Goal: Information Seeking & Learning: Learn about a topic

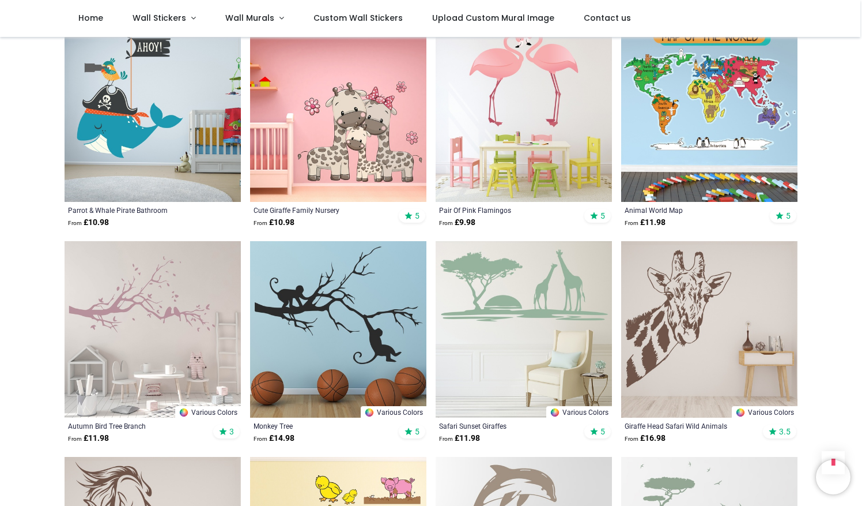
scroll to position [715, 0]
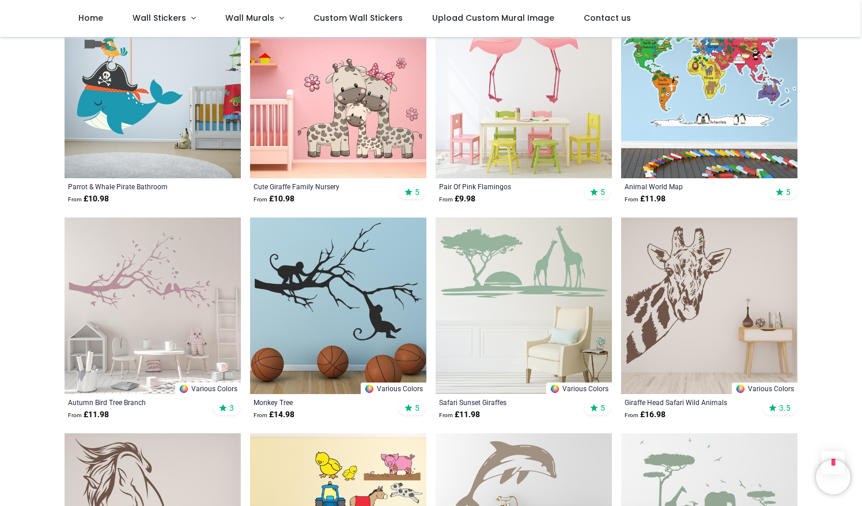
click at [656, 314] on img at bounding box center [709, 305] width 176 height 176
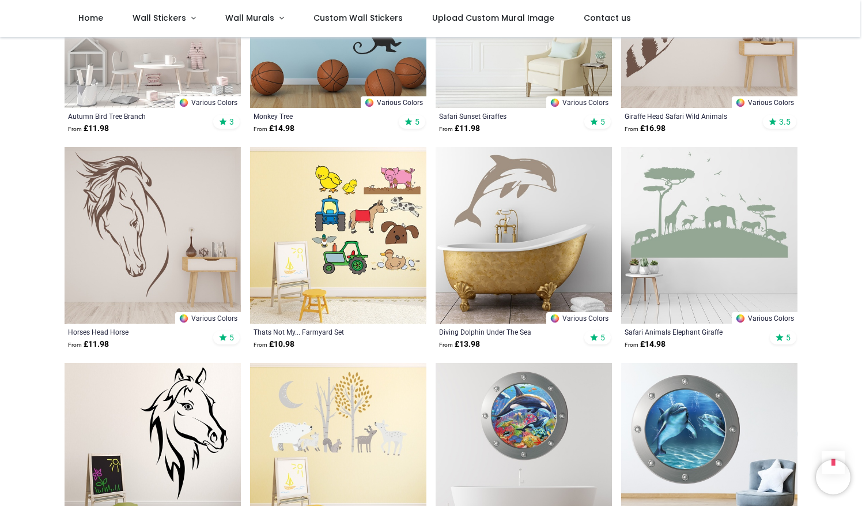
scroll to position [1412, 0]
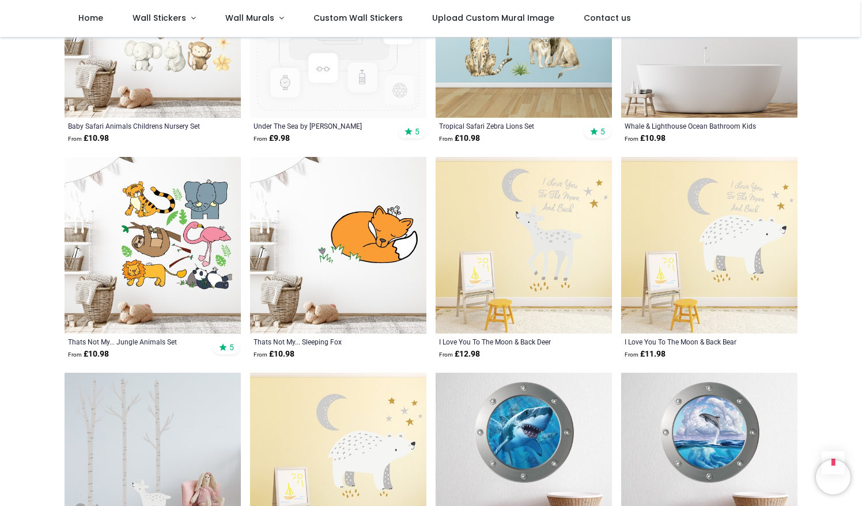
scroll to position [2581, 0]
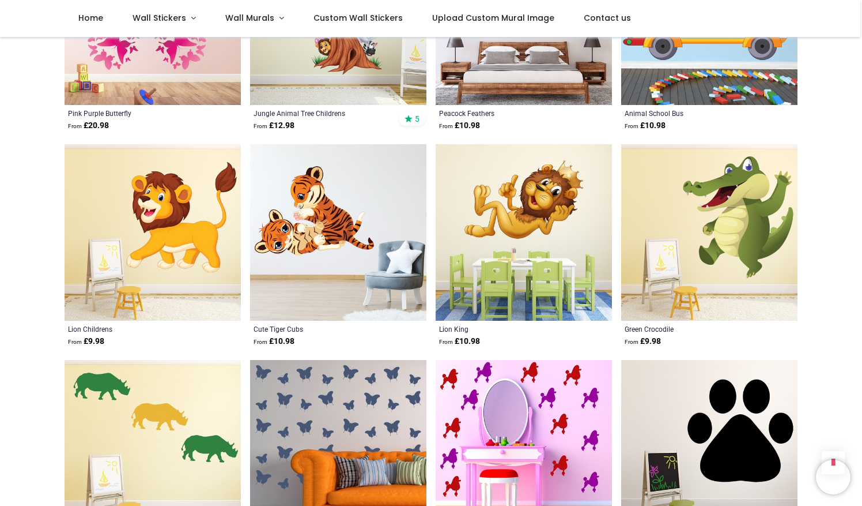
scroll to position [4297, 0]
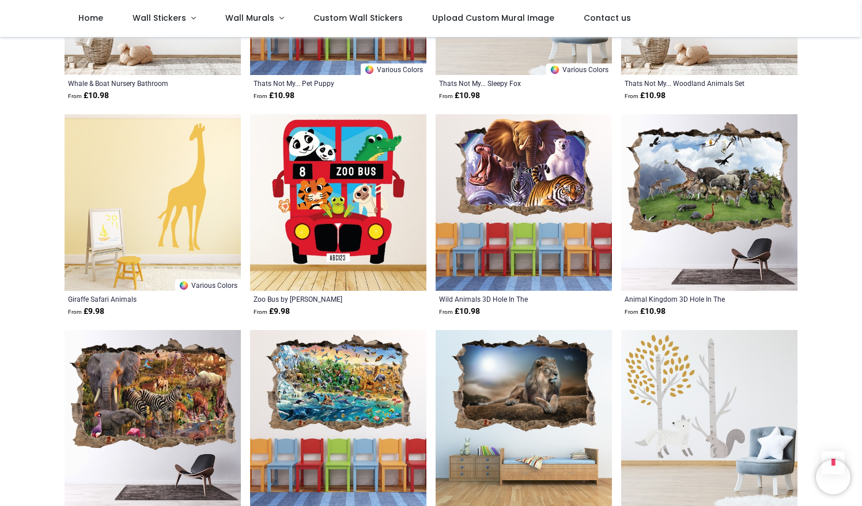
scroll to position [5643, 0]
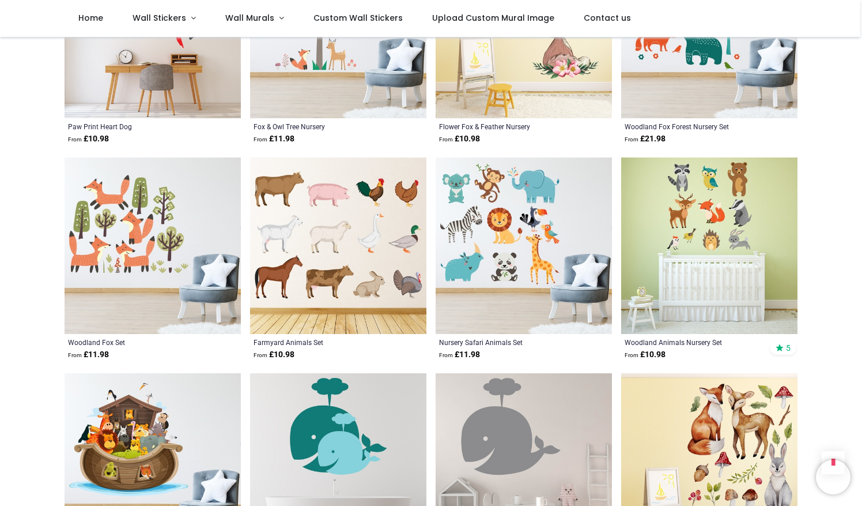
scroll to position [7026, 0]
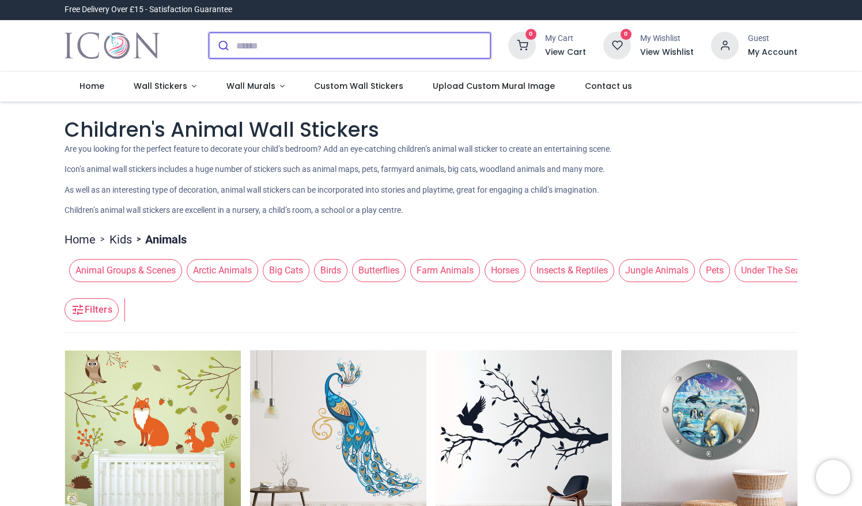
click at [351, 43] on input "search" at bounding box center [363, 45] width 254 height 25
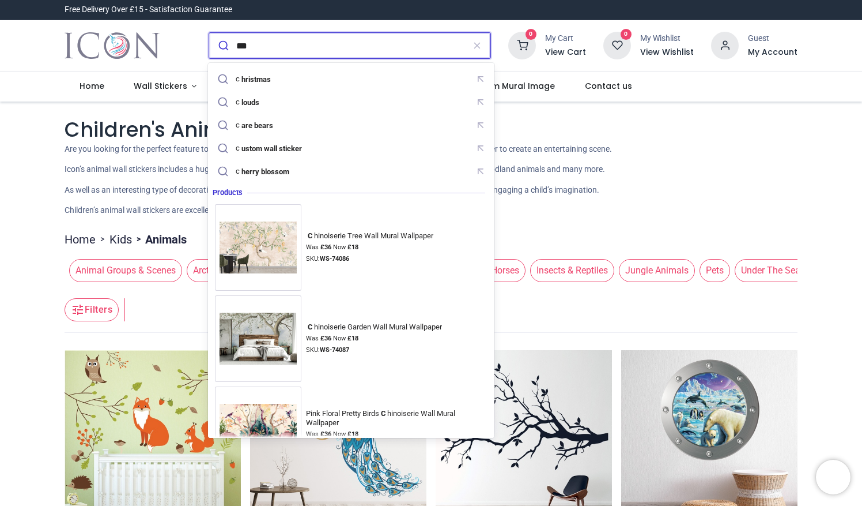
type input "***"
click at [209, 33] on button "submit" at bounding box center [222, 45] width 27 height 25
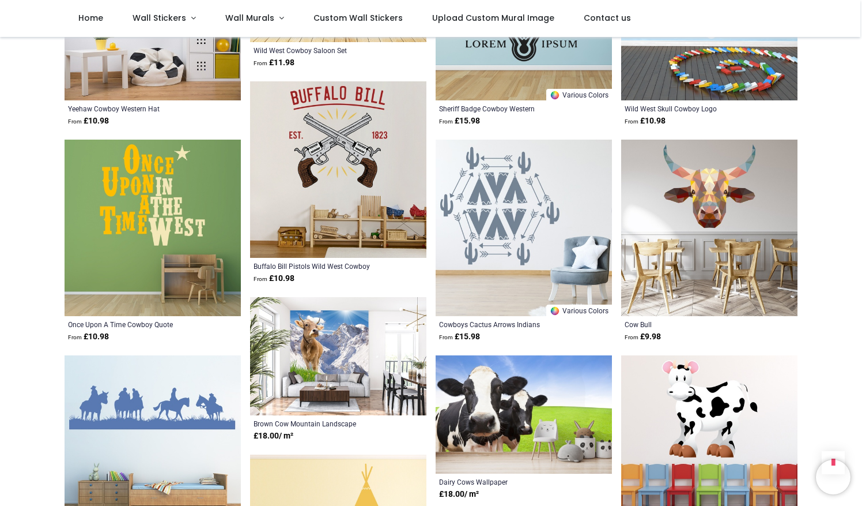
scroll to position [1258, 0]
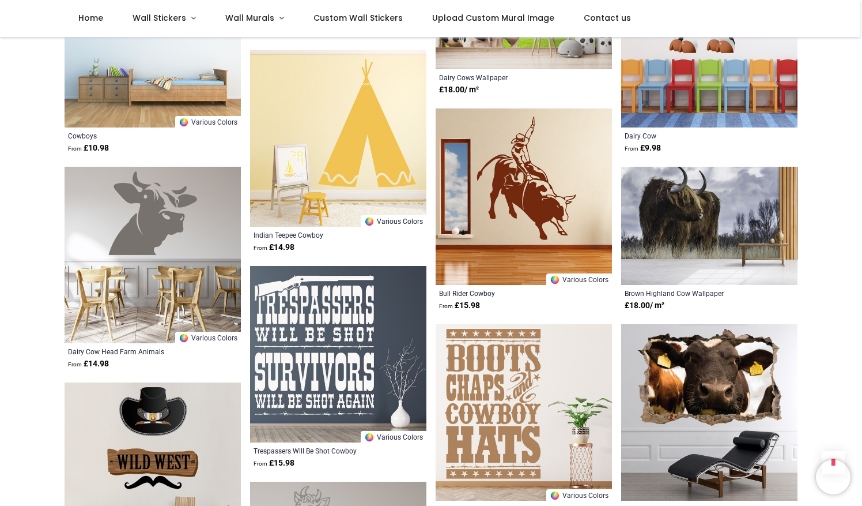
scroll to position [1519, 0]
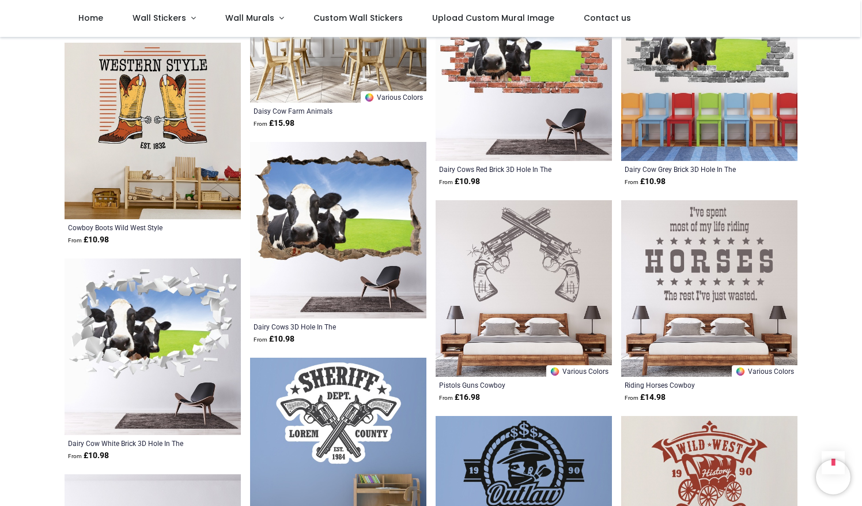
scroll to position [2087, 0]
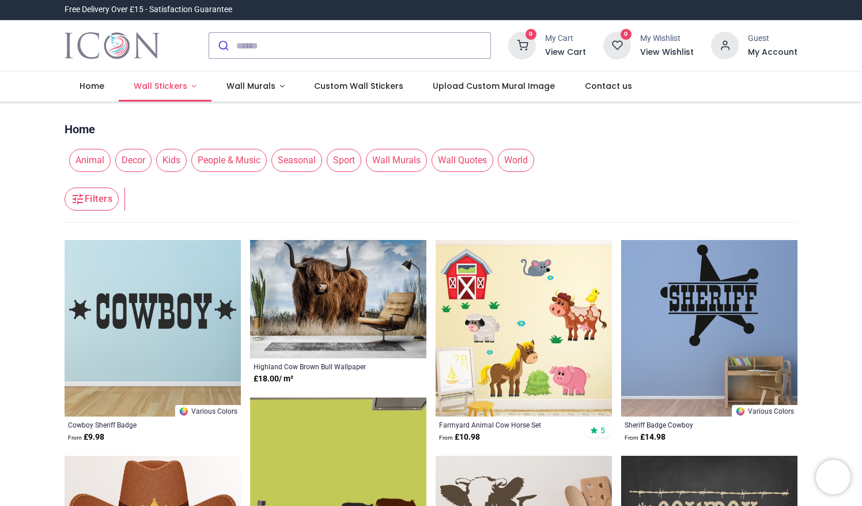
click at [196, 88] on link "Wall Stickers" at bounding box center [165, 86] width 93 height 30
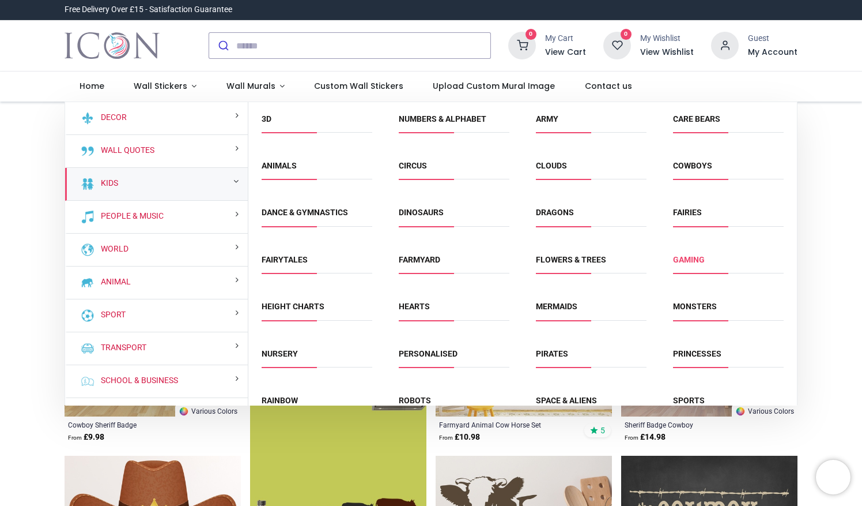
click at [700, 258] on link "Gaming" at bounding box center [689, 259] width 32 height 9
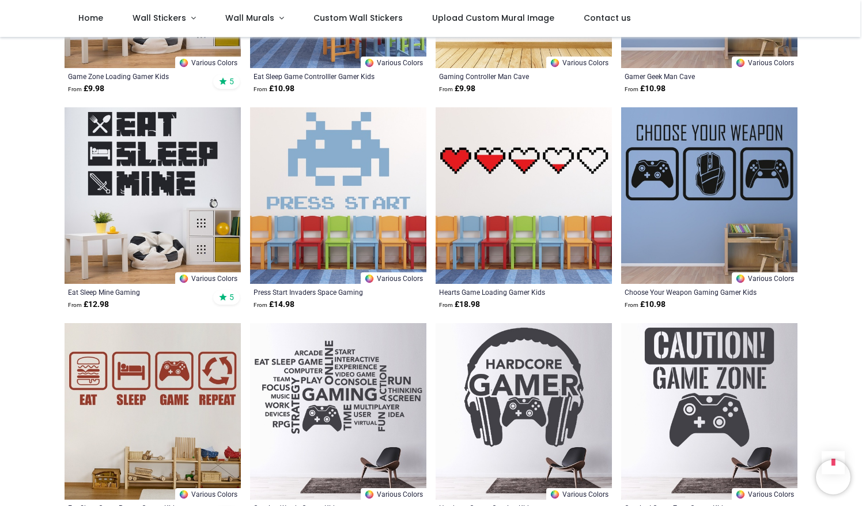
scroll to position [1021, 0]
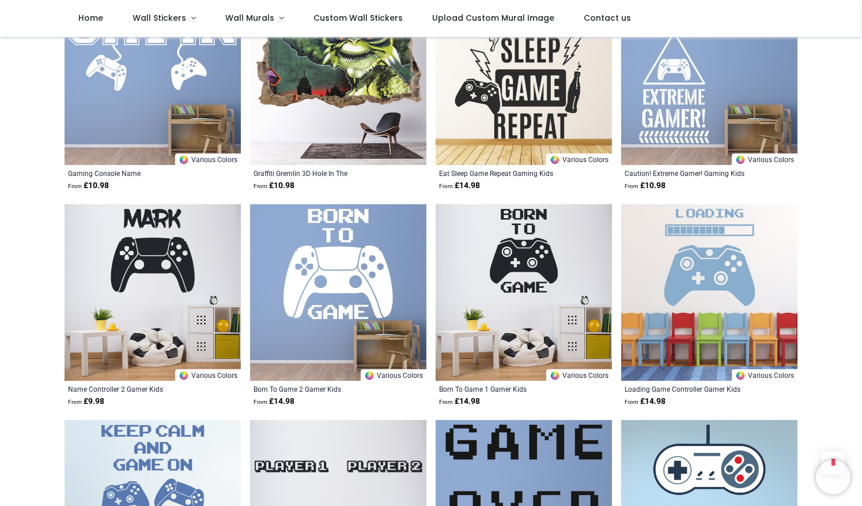
scroll to position [2946, 0]
